Goal: Information Seeking & Learning: Learn about a topic

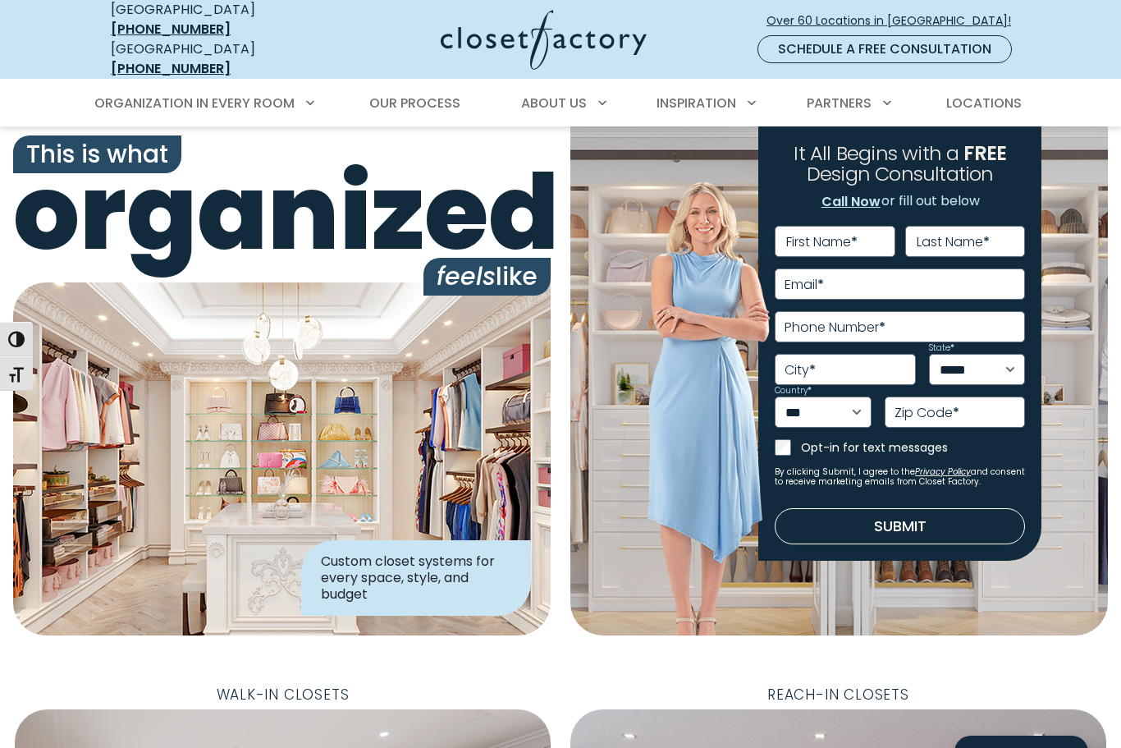
click at [930, 588] on div "**********" at bounding box center [839, 380] width 538 height 509
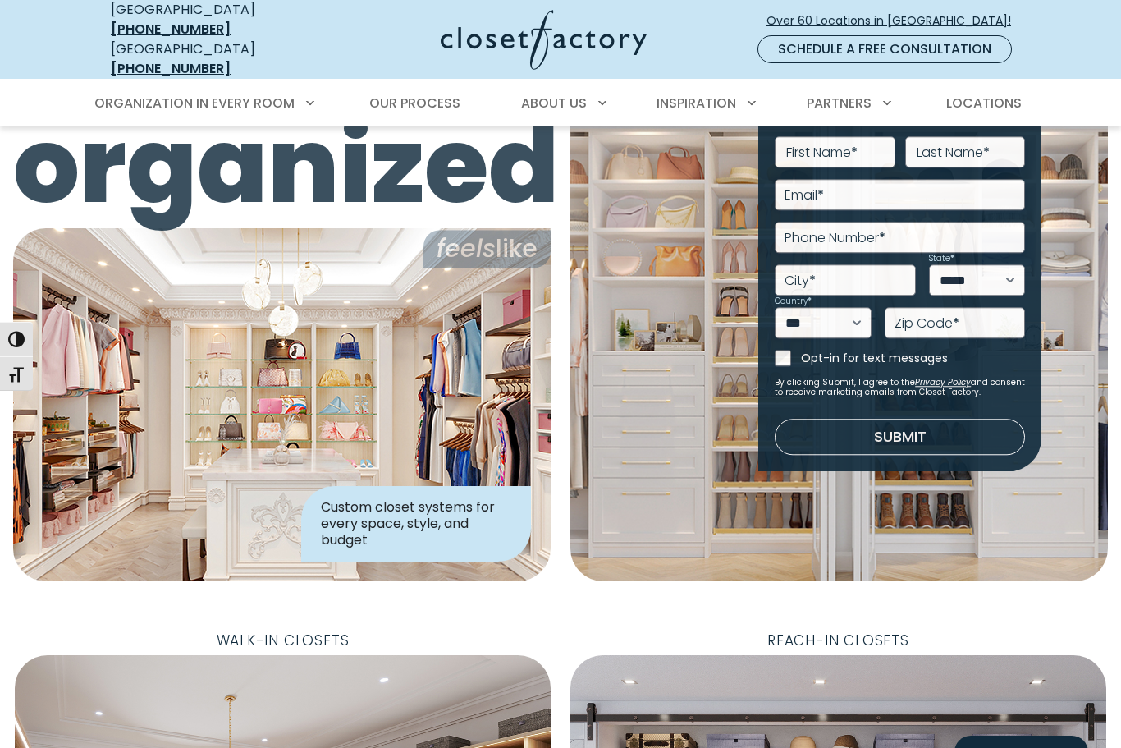
click at [677, 474] on div "**********" at bounding box center [839, 326] width 538 height 509
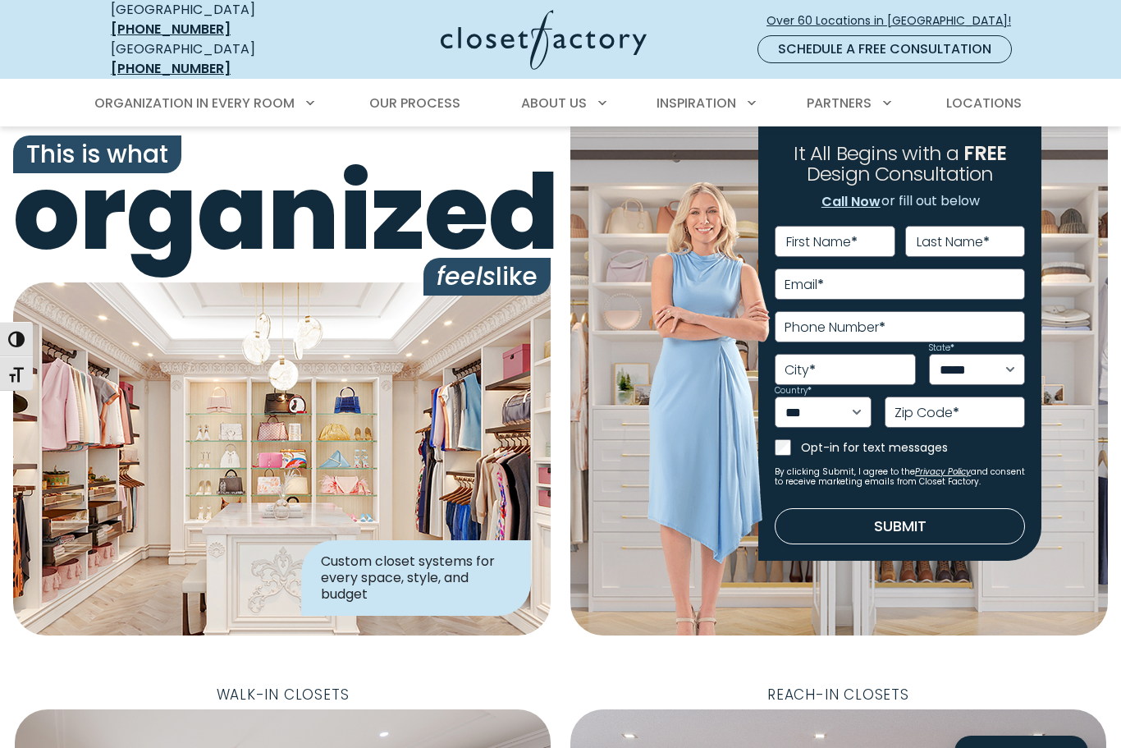
click at [1057, 579] on div "**********" at bounding box center [839, 380] width 538 height 509
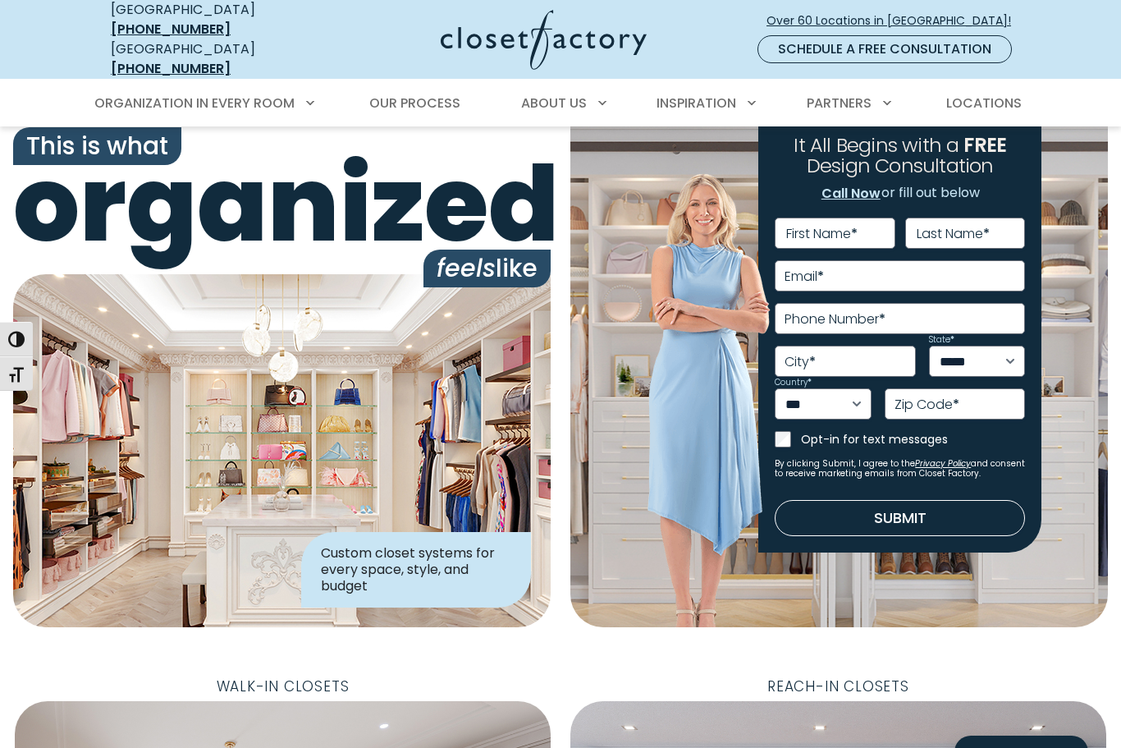
scroll to position [13, 0]
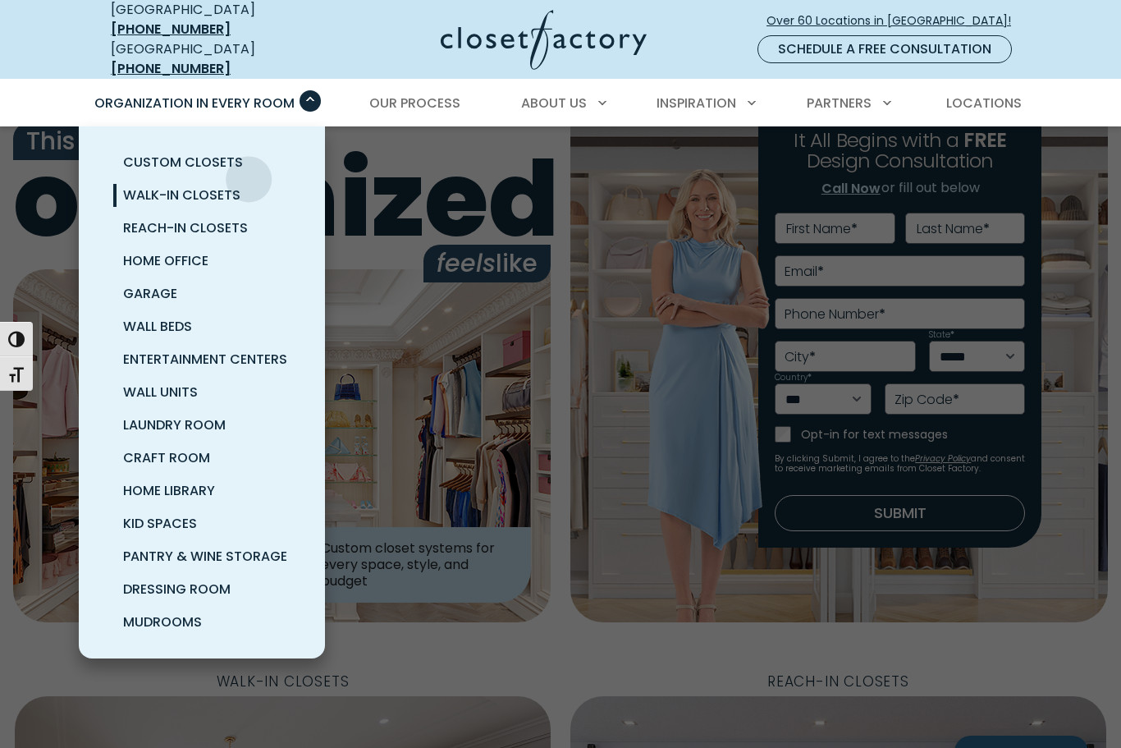
click at [236, 185] on span "Walk-In Closets" at bounding box center [181, 194] width 117 height 19
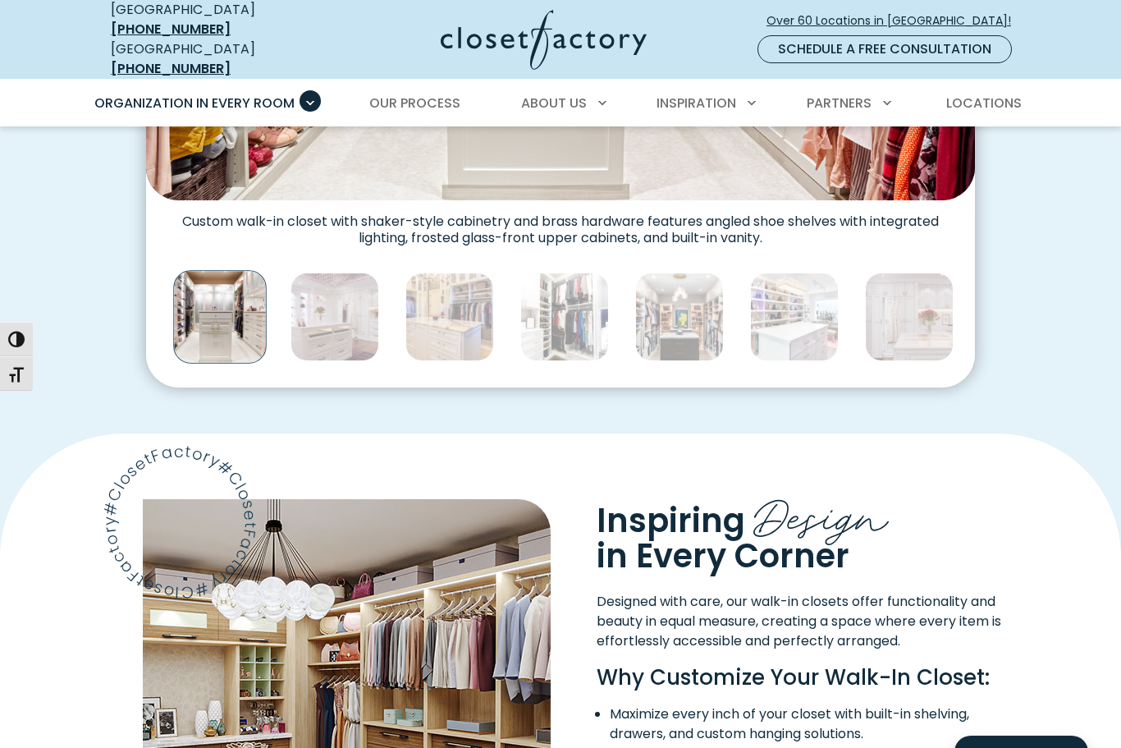
scroll to position [955, 0]
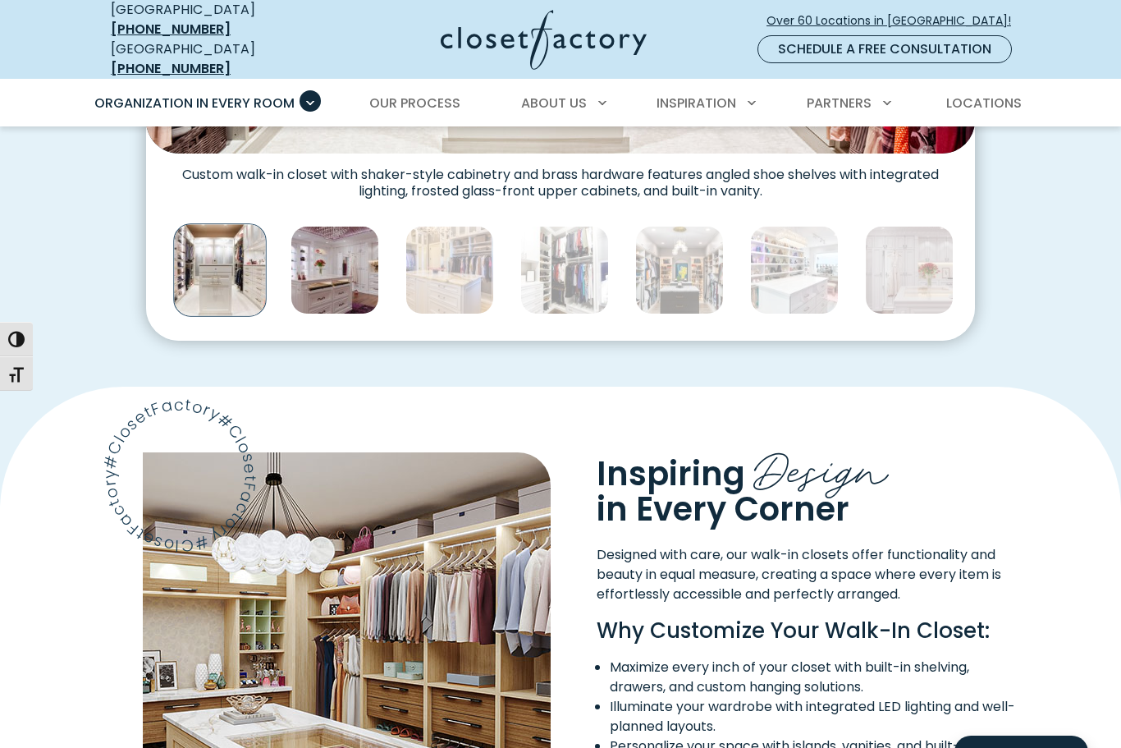
click at [346, 229] on img "Thumbnail Gallery" at bounding box center [335, 270] width 89 height 89
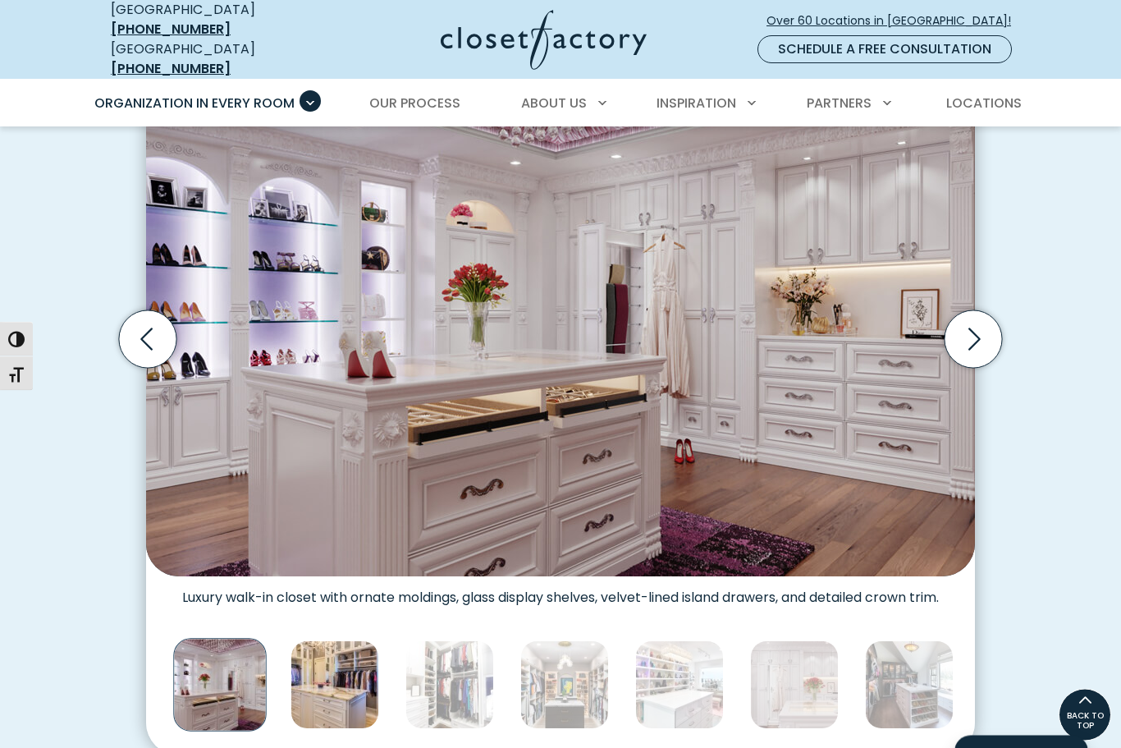
click at [358, 657] on img "Thumbnail Gallery" at bounding box center [335, 685] width 89 height 89
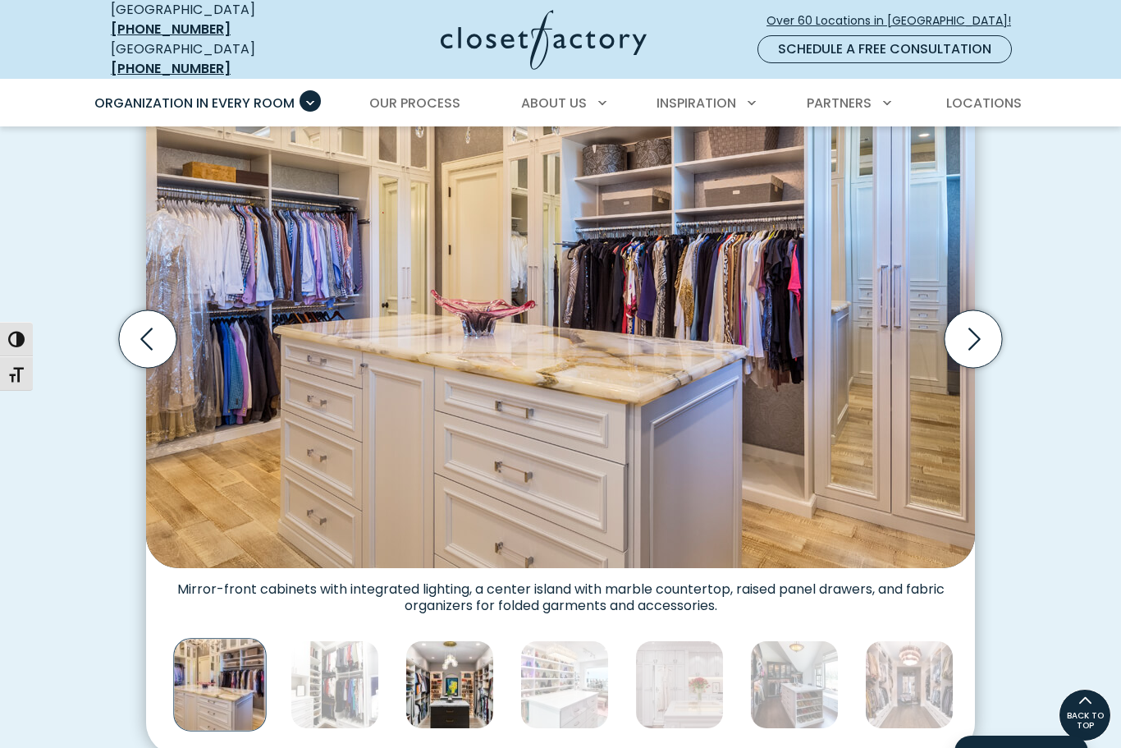
click at [429, 662] on img "Thumbnail Gallery" at bounding box center [449, 684] width 89 height 89
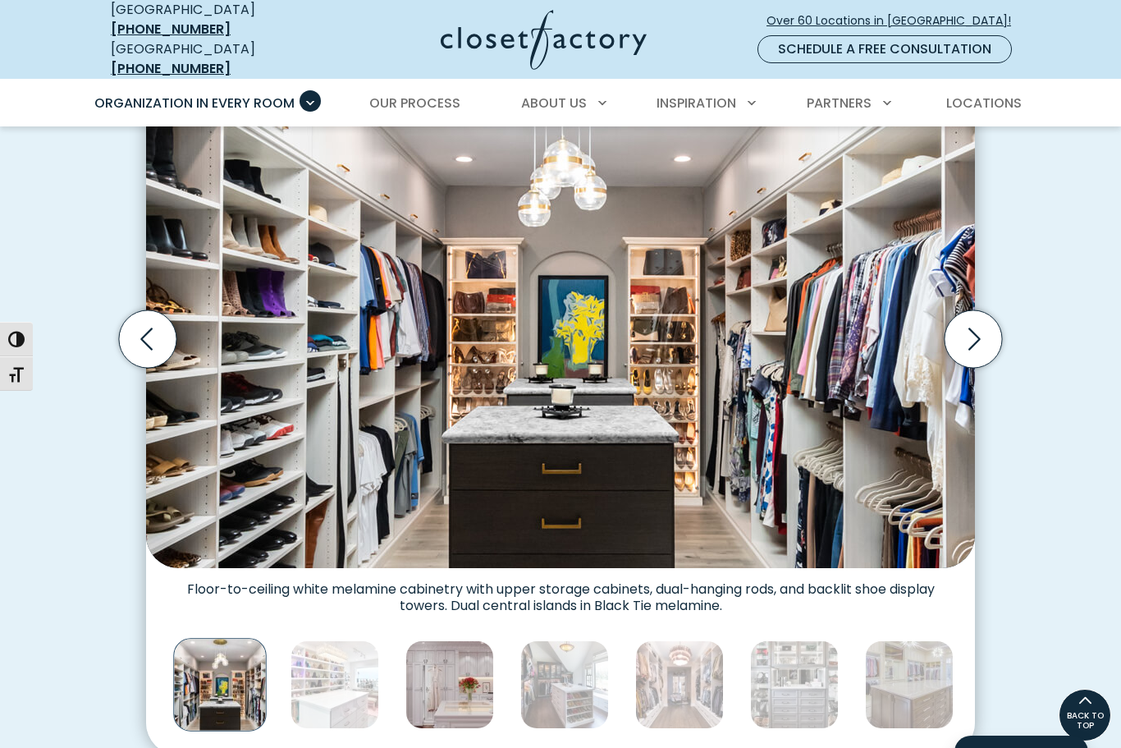
click at [469, 665] on img "Thumbnail Gallery" at bounding box center [449, 684] width 89 height 89
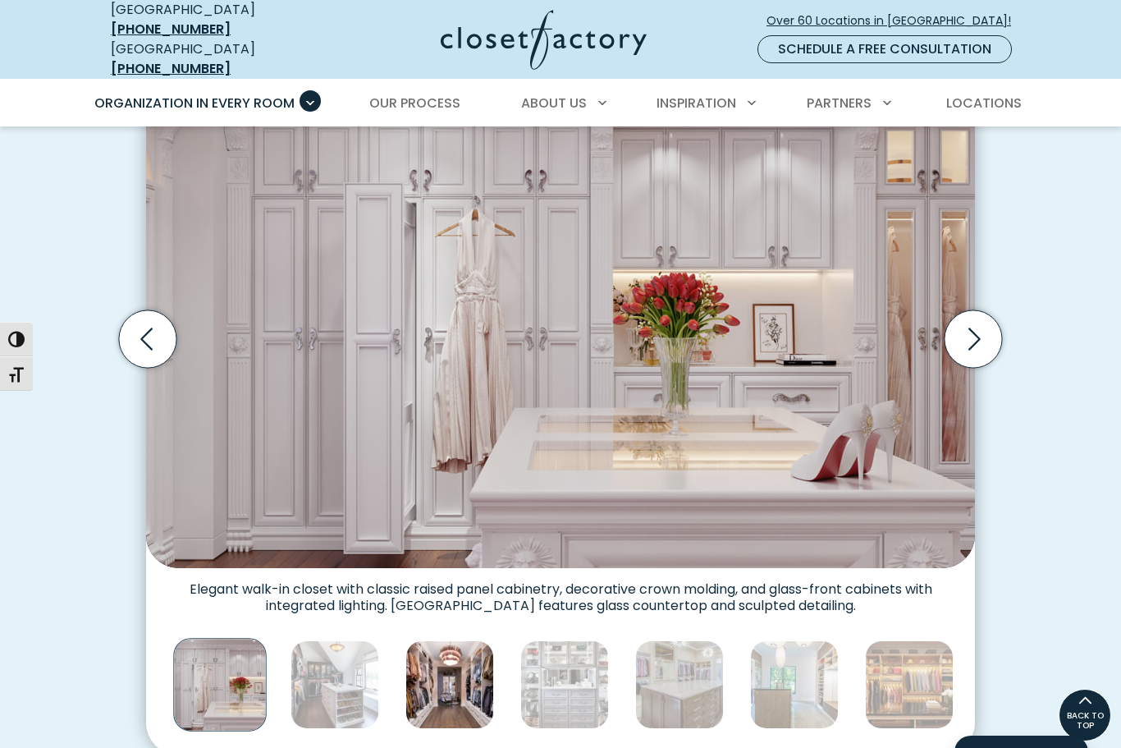
click at [491, 659] on img "Thumbnail Gallery" at bounding box center [449, 684] width 89 height 89
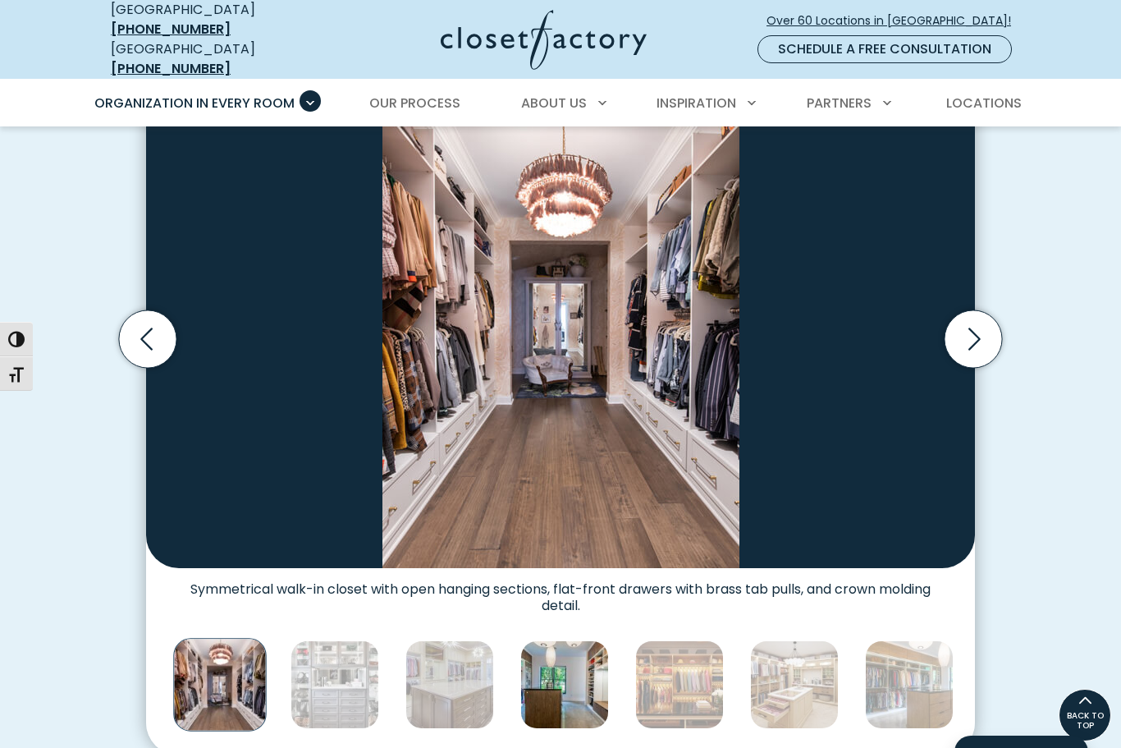
click at [557, 643] on img "Thumbnail Gallery" at bounding box center [564, 684] width 89 height 89
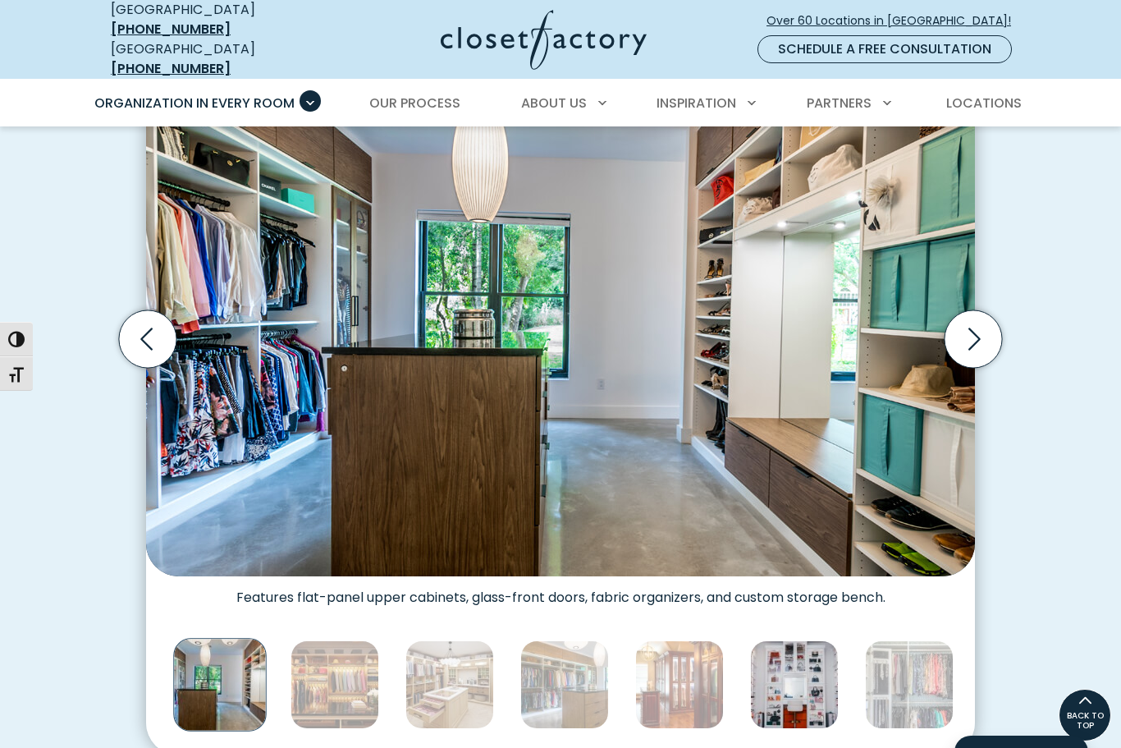
click at [794, 652] on img "Thumbnail Gallery" at bounding box center [794, 684] width 89 height 89
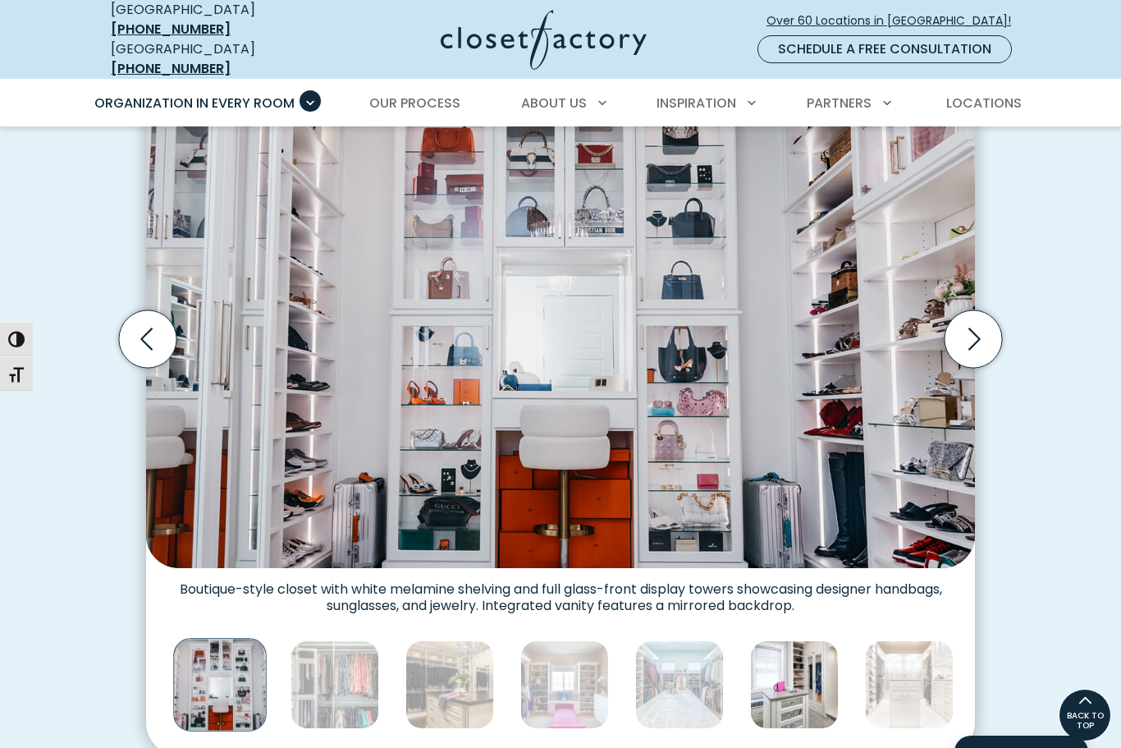
click at [795, 643] on img "Thumbnail Gallery" at bounding box center [794, 684] width 89 height 89
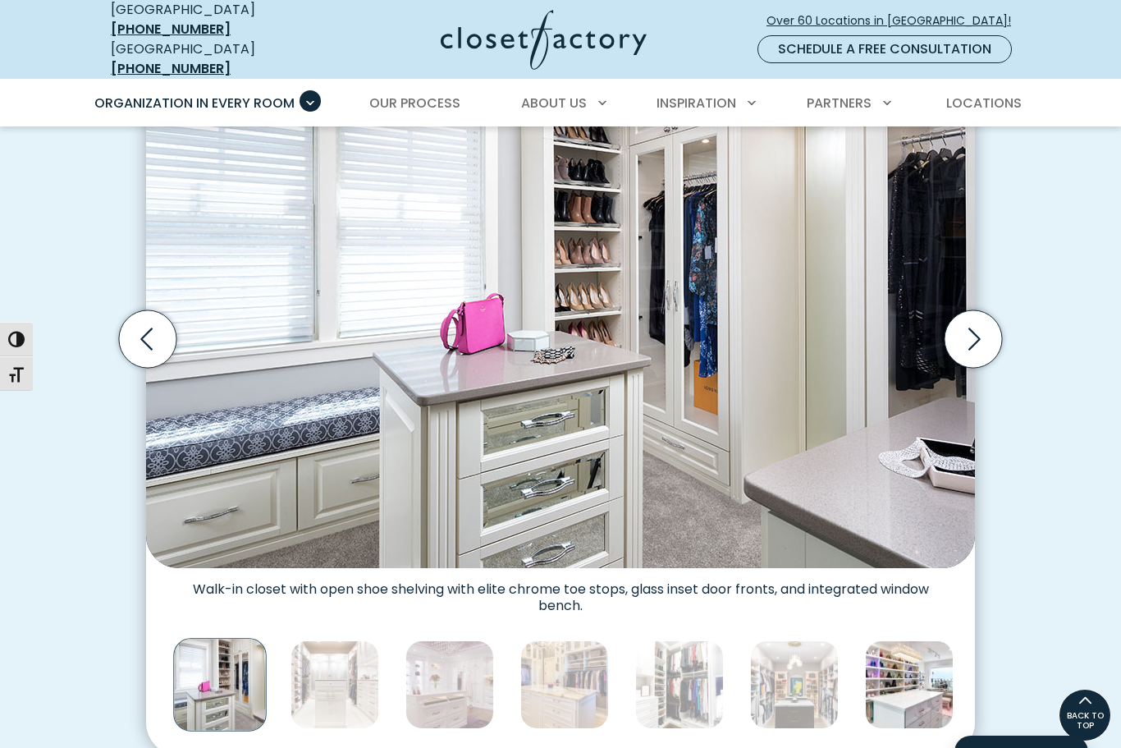
click at [899, 640] on img "Thumbnail Gallery" at bounding box center [909, 684] width 89 height 89
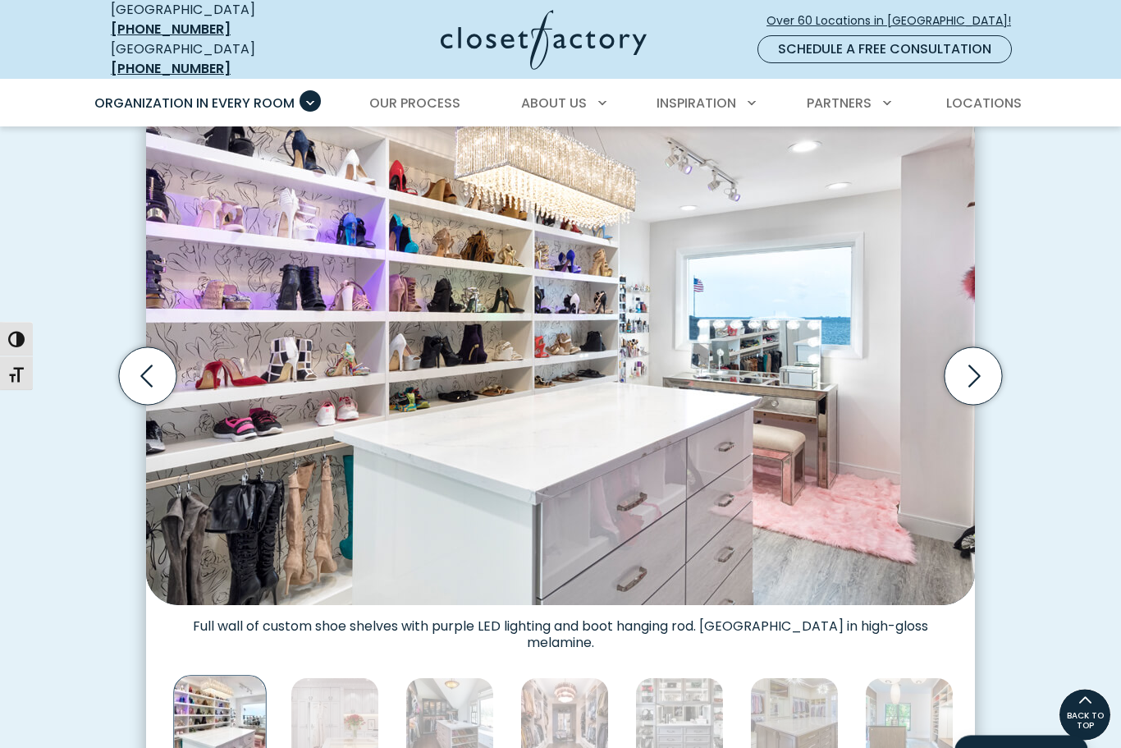
scroll to position [0, 0]
